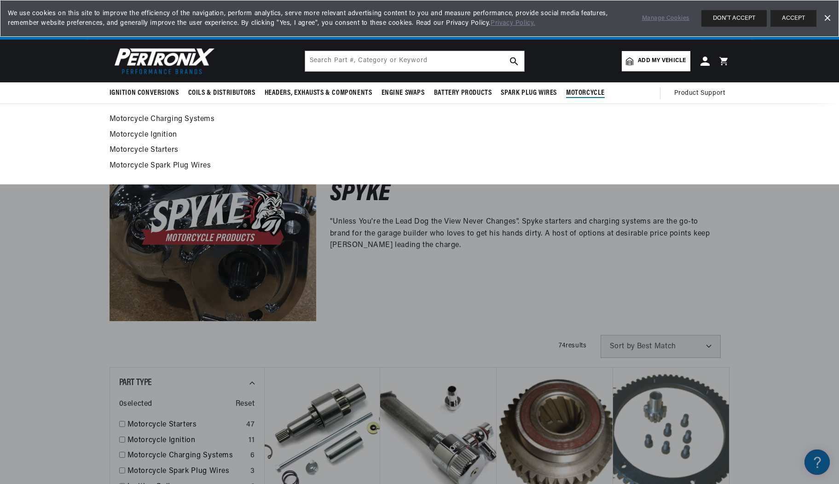
click at [584, 94] on span "Motorcycle" at bounding box center [585, 93] width 39 height 10
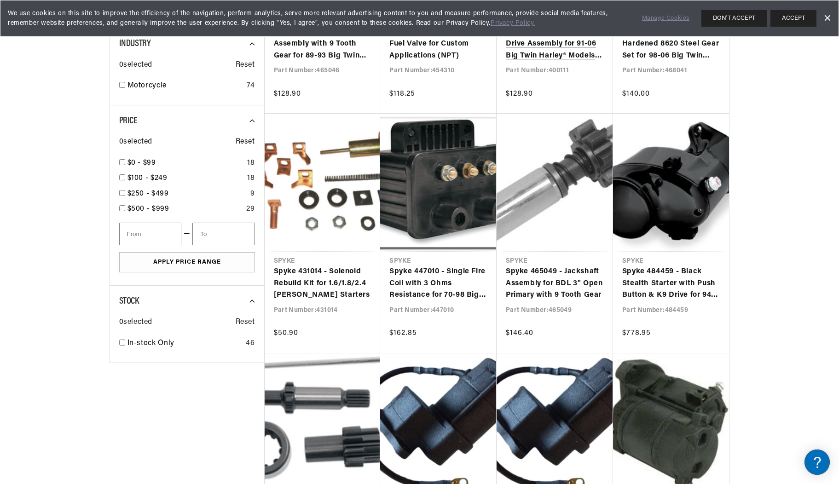
scroll to position [508, 0]
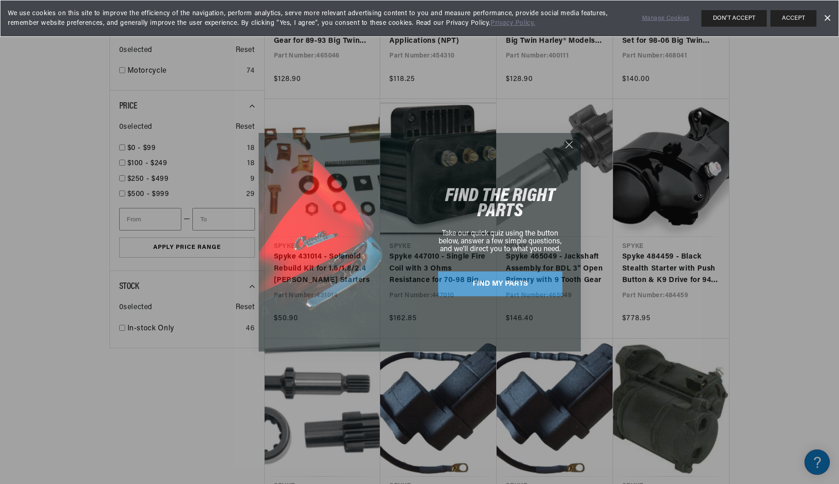
click at [572, 145] on circle "Close dialog" at bounding box center [568, 144] width 15 height 15
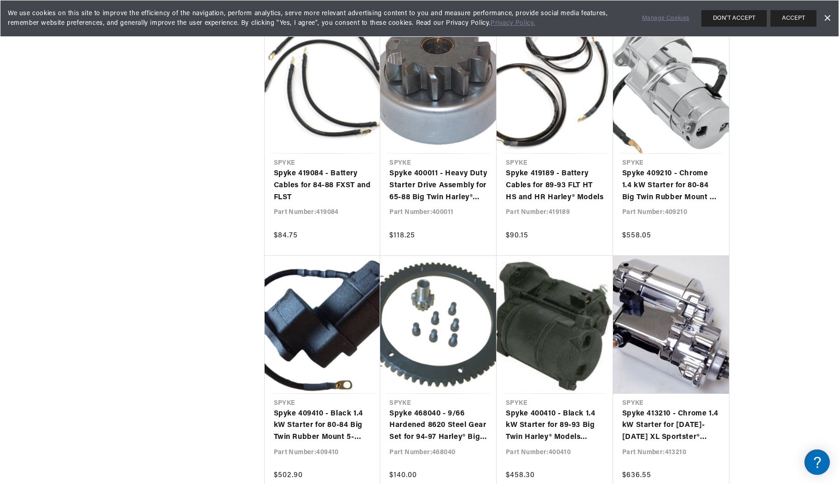
scroll to position [2033, 0]
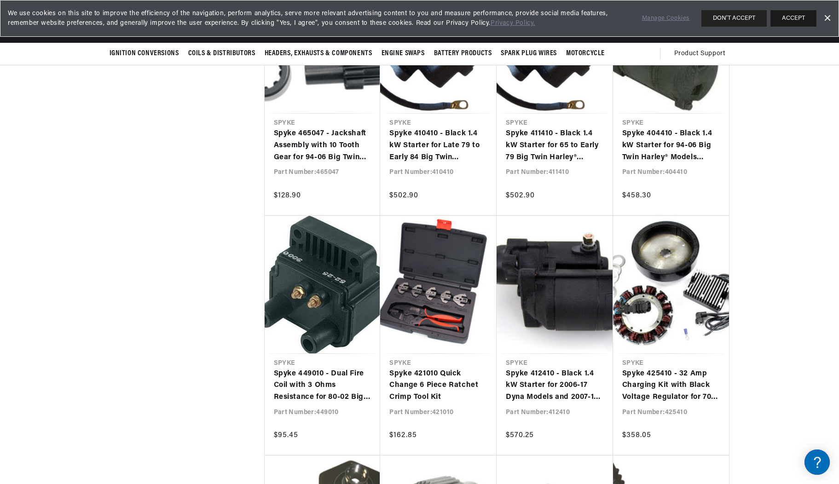
scroll to position [0, 5]
click at [787, 17] on button "ACCEPT" at bounding box center [793, 18] width 46 height 17
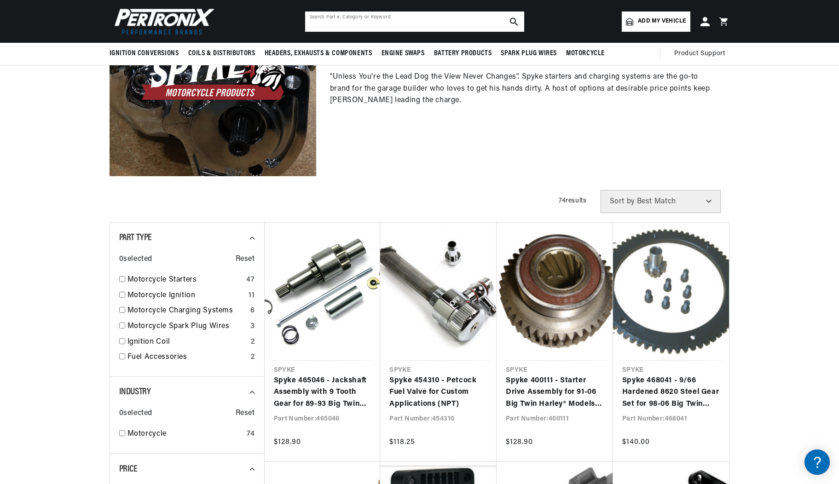
click at [352, 16] on input "text" at bounding box center [414, 22] width 219 height 20
type input "Panhead"
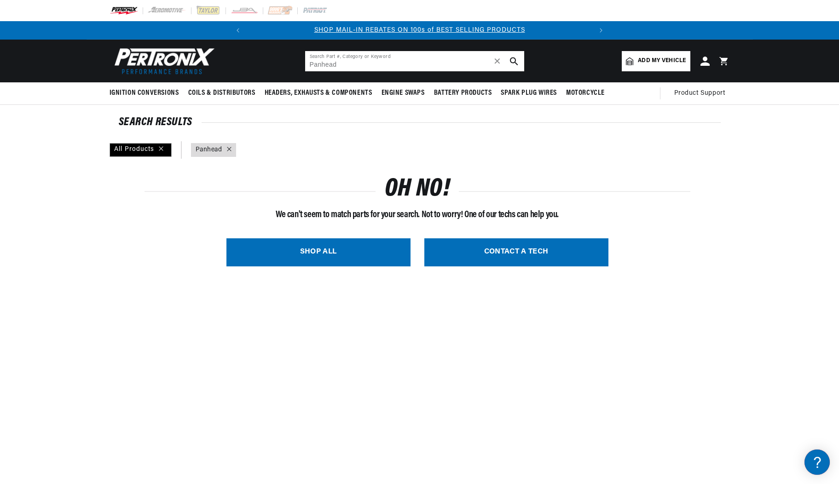
click at [362, 65] on input "Panhead" at bounding box center [414, 61] width 219 height 20
type input "P"
click at [360, 66] on input "cilinderhead" at bounding box center [414, 61] width 219 height 20
type input "c"
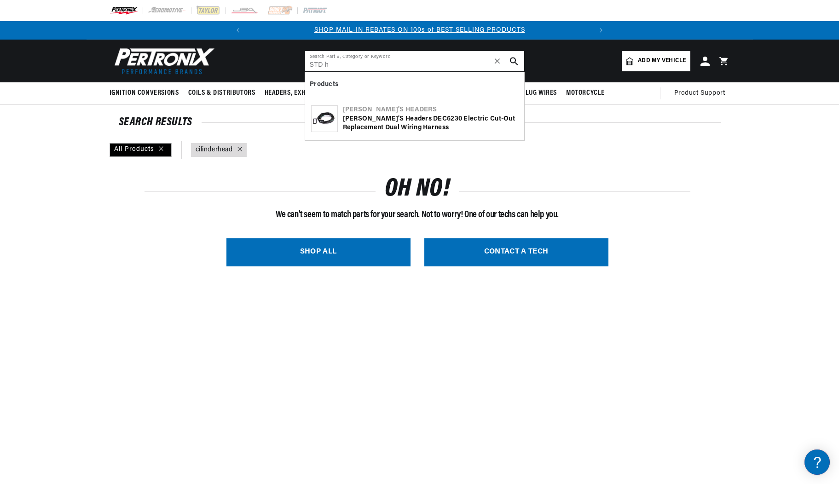
scroll to position [0, 0]
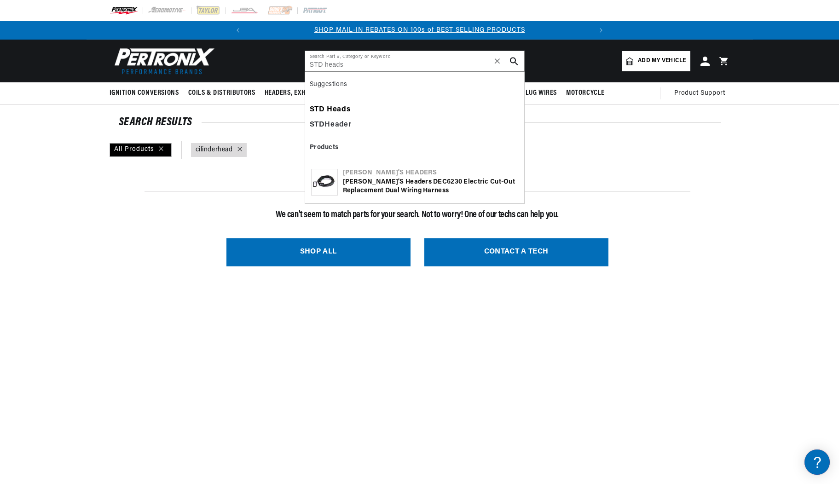
click at [341, 109] on b "Heads" at bounding box center [338, 109] width 23 height 7
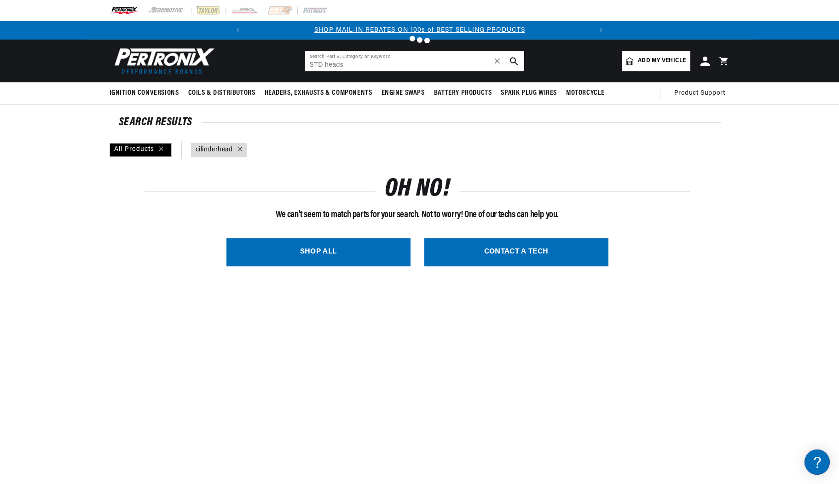
type input "STD Heads"
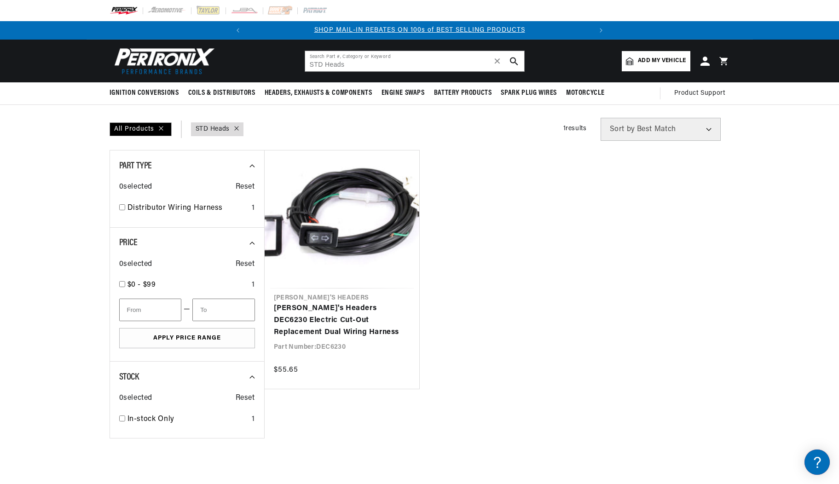
click at [219, 129] on link "query : STD Heads" at bounding box center [213, 129] width 34 height 10
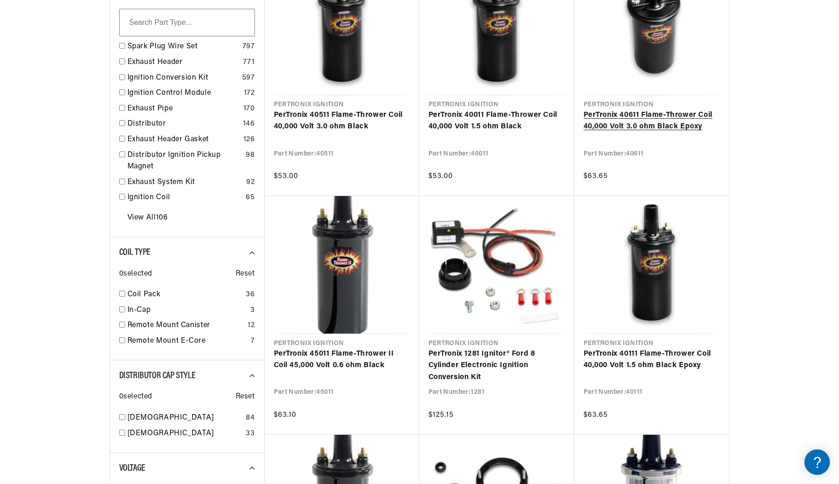
scroll to position [218, 0]
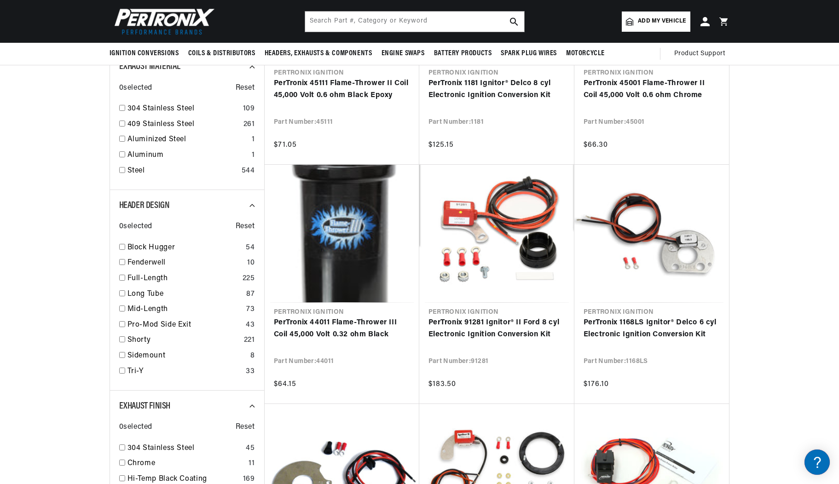
scroll to position [0, 343]
